Goal: Find specific page/section: Find specific page/section

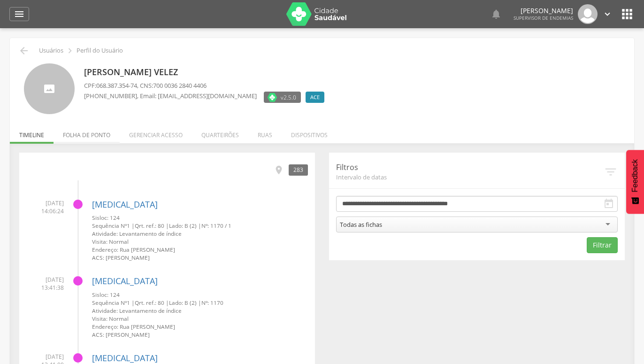
click at [97, 133] on li "Folha de ponto" at bounding box center [86, 133] width 66 height 22
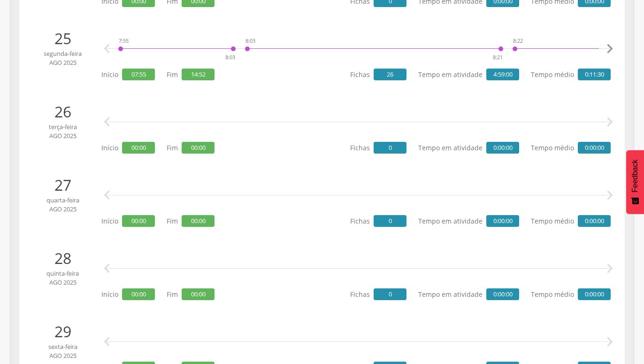
scroll to position [1914, 0]
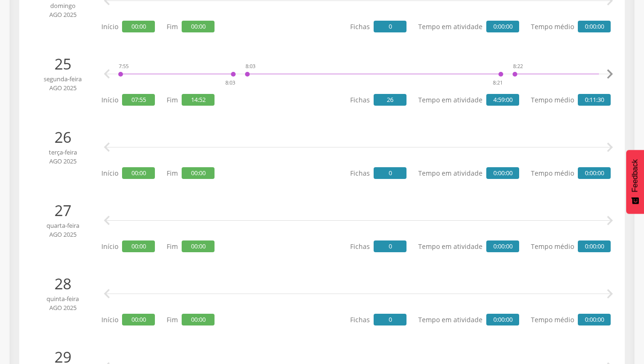
click at [611, 70] on icon "" at bounding box center [609, 74] width 19 height 19
click at [612, 72] on icon "" at bounding box center [609, 74] width 19 height 19
click at [612, 75] on icon "" at bounding box center [609, 74] width 19 height 19
click at [612, 76] on icon "" at bounding box center [609, 74] width 19 height 19
click at [612, 77] on icon "" at bounding box center [609, 74] width 19 height 19
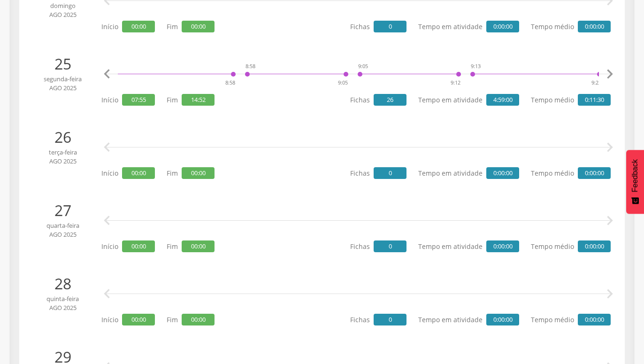
click at [612, 80] on icon "" at bounding box center [609, 74] width 19 height 19
click at [612, 81] on icon "" at bounding box center [609, 74] width 19 height 19
click at [611, 81] on icon "" at bounding box center [609, 74] width 19 height 19
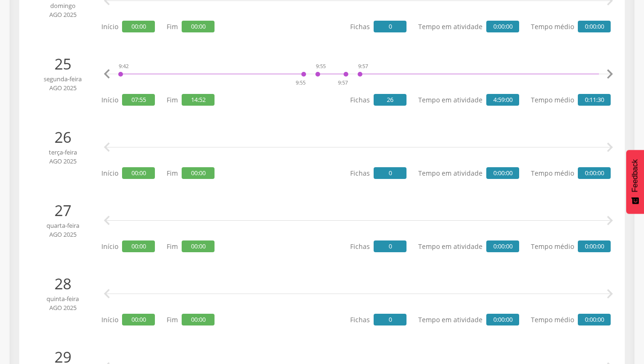
click at [611, 81] on icon "" at bounding box center [609, 74] width 19 height 19
click at [611, 82] on icon "" at bounding box center [609, 74] width 19 height 19
click at [611, 78] on icon "" at bounding box center [609, 74] width 19 height 19
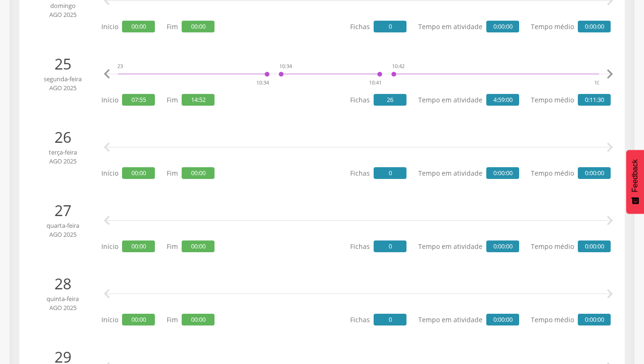
click at [611, 78] on icon "" at bounding box center [609, 74] width 19 height 19
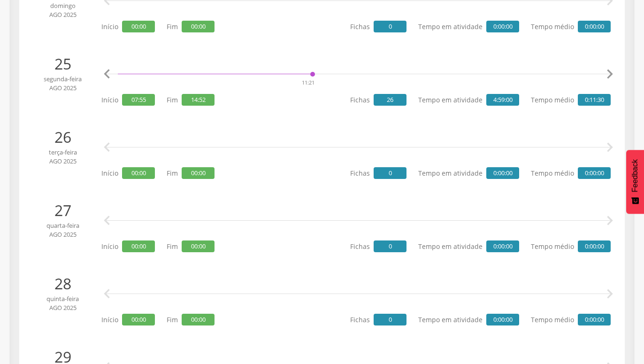
scroll to position [0, 2888]
click at [611, 78] on icon "" at bounding box center [609, 74] width 19 height 19
click at [610, 76] on icon "" at bounding box center [609, 74] width 19 height 19
click at [610, 75] on icon "" at bounding box center [609, 74] width 19 height 19
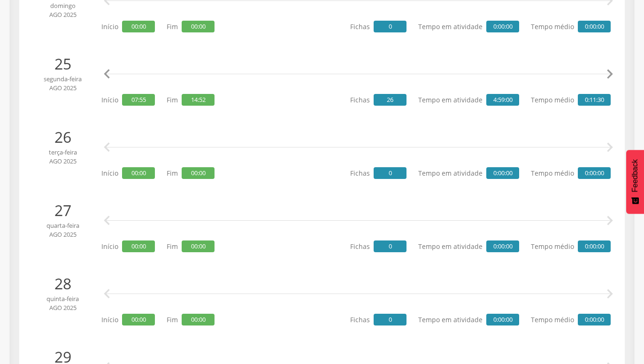
click at [610, 75] on icon "" at bounding box center [609, 74] width 19 height 19
click at [609, 74] on icon "" at bounding box center [609, 74] width 19 height 19
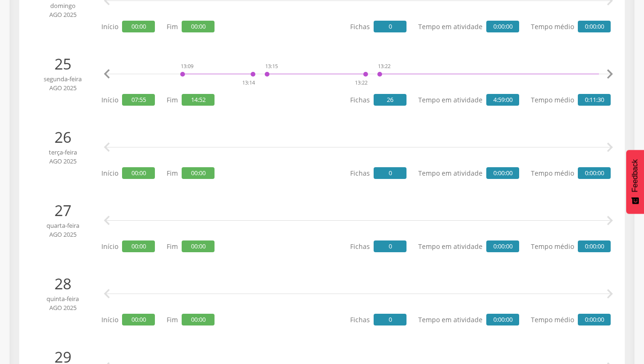
click at [609, 74] on icon "" at bounding box center [609, 74] width 19 height 19
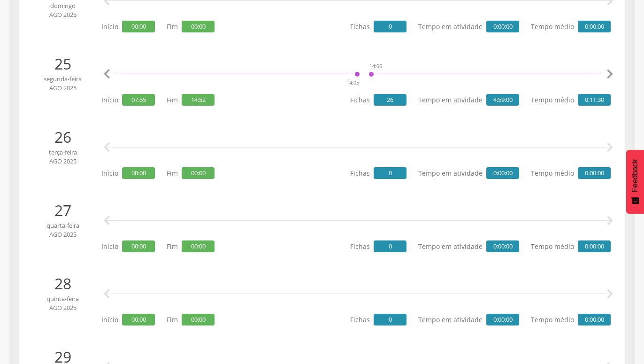
click at [609, 74] on icon "" at bounding box center [609, 74] width 19 height 19
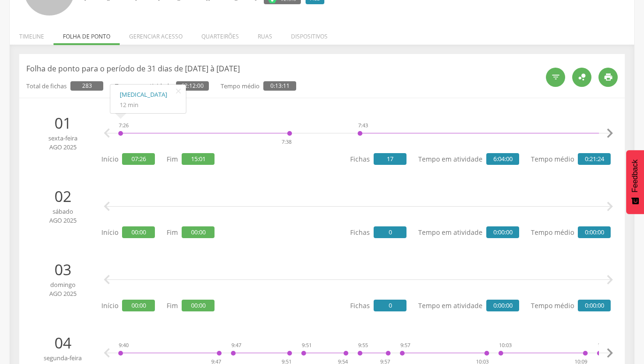
scroll to position [48, 0]
